Goal: Complete application form

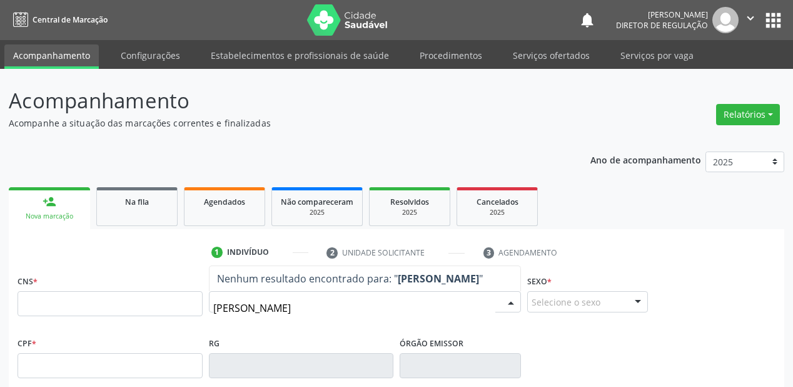
type input "MARIA MARTI"
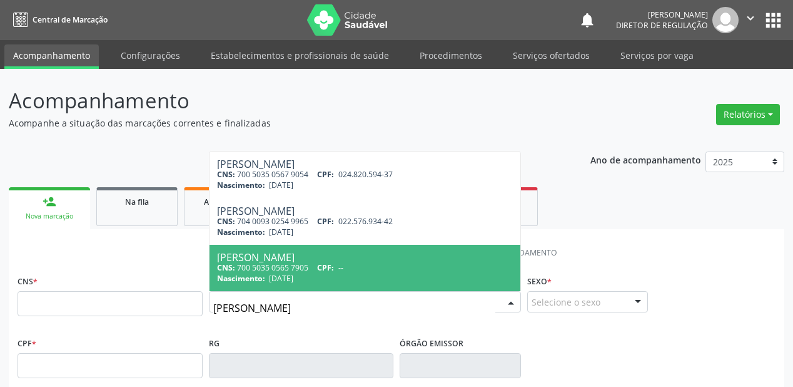
click at [322, 276] on div "Nascimento: 07/03/1952" at bounding box center [365, 278] width 296 height 11
type input "700 5035 0565 7905"
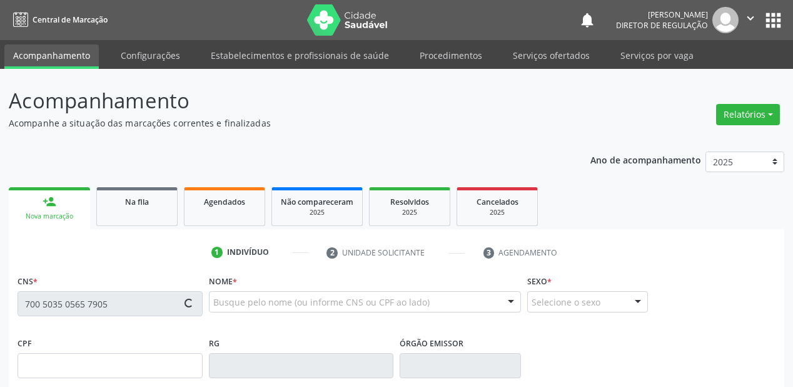
type input "07/03/1952"
type input "Martinha Maria de Jesus"
type input "(87) 8818-8206"
type input "S/N"
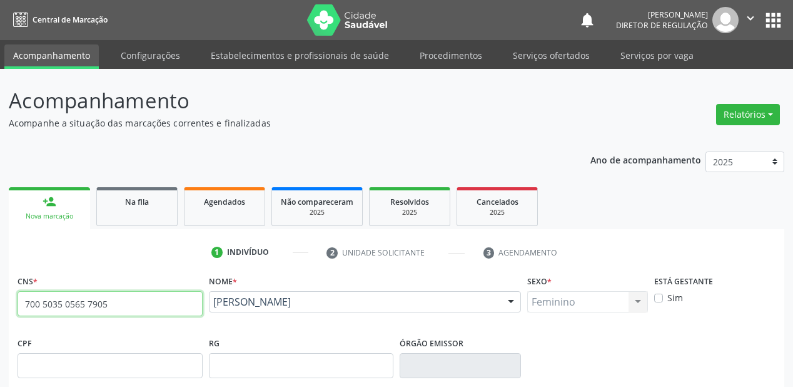
drag, startPoint x: 111, startPoint y: 303, endPoint x: 14, endPoint y: 307, distance: 97.0
click at [14, 307] on div "CNS * 700 5035 0565 7905 done" at bounding box center [109, 302] width 191 height 62
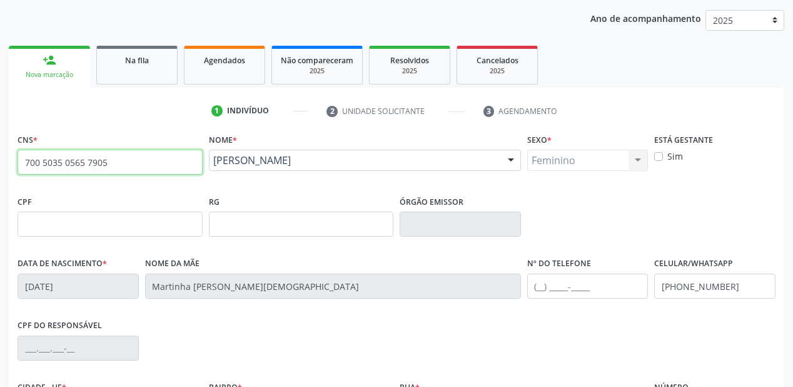
scroll to position [141, 0]
click at [131, 168] on input "700 5035 0565 7905" at bounding box center [110, 162] width 185 height 25
type input "7"
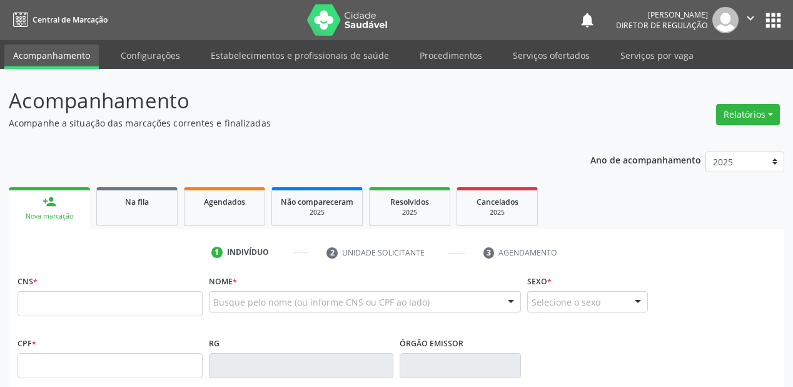
scroll to position [183, 0]
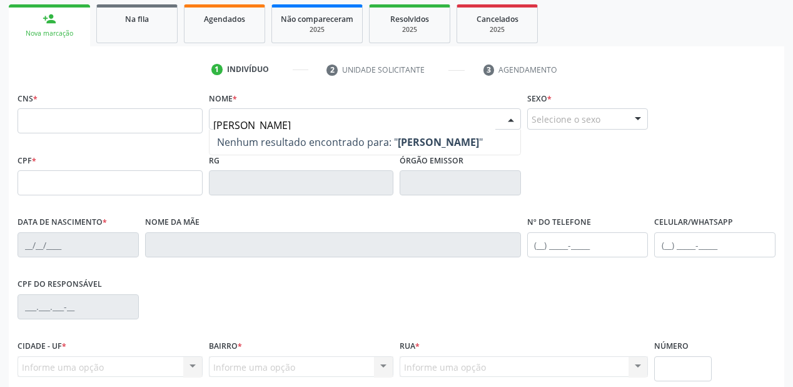
type input "[PERSON_NAME]"
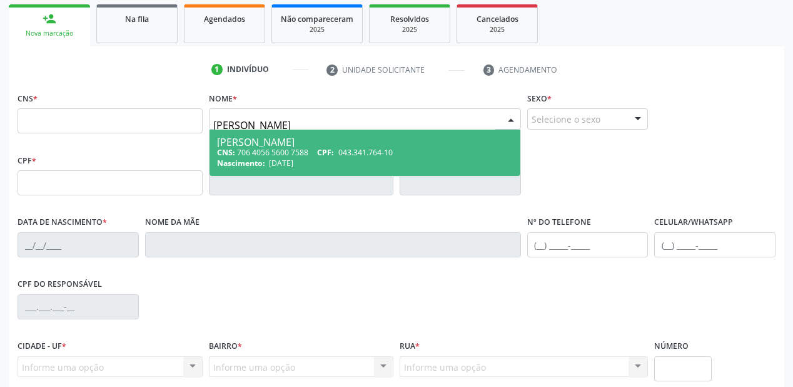
click at [299, 155] on div "CNS: 706 4056 5600 7588 CPF: 043.341.764-10" at bounding box center [365, 152] width 296 height 11
type input "706 4056 5600 7588"
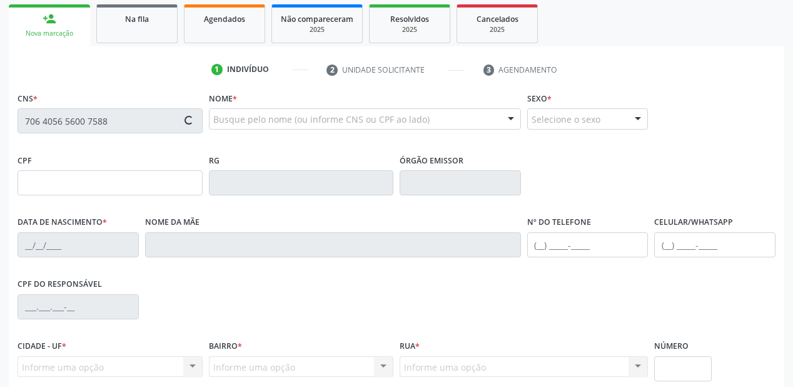
type input "043.341.764-10"
type input "[DATE]"
type input "[PERSON_NAME]"
type input "[PHONE_NUMBER]"
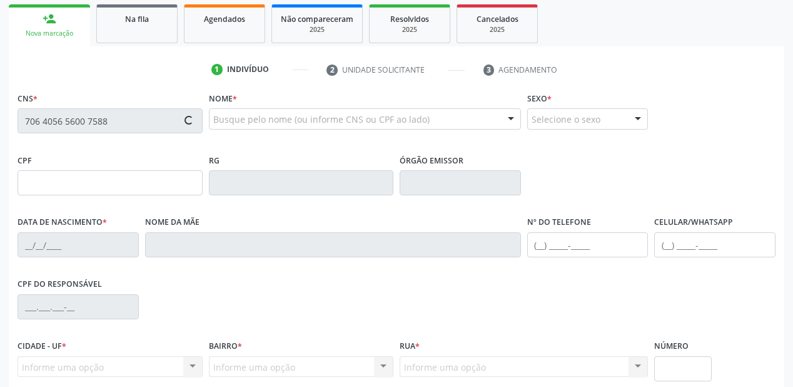
type input "755.314.454-15"
type input "10"
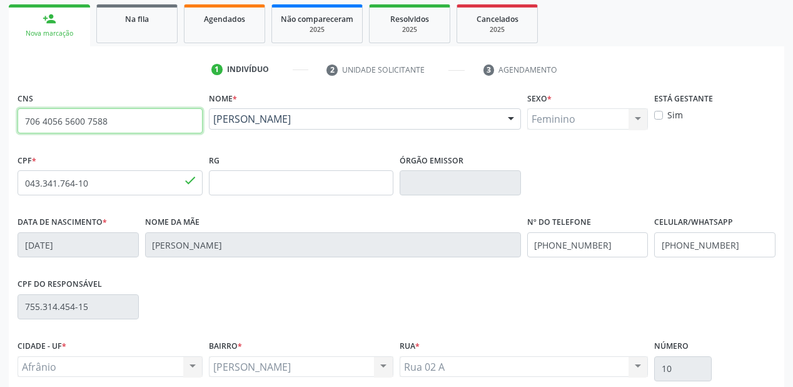
drag, startPoint x: 116, startPoint y: 125, endPoint x: 15, endPoint y: 124, distance: 101.3
click at [15, 124] on div "CNS 706 4056 5600 7588 done" at bounding box center [109, 120] width 191 height 62
